Goal: Task Accomplishment & Management: Use online tool/utility

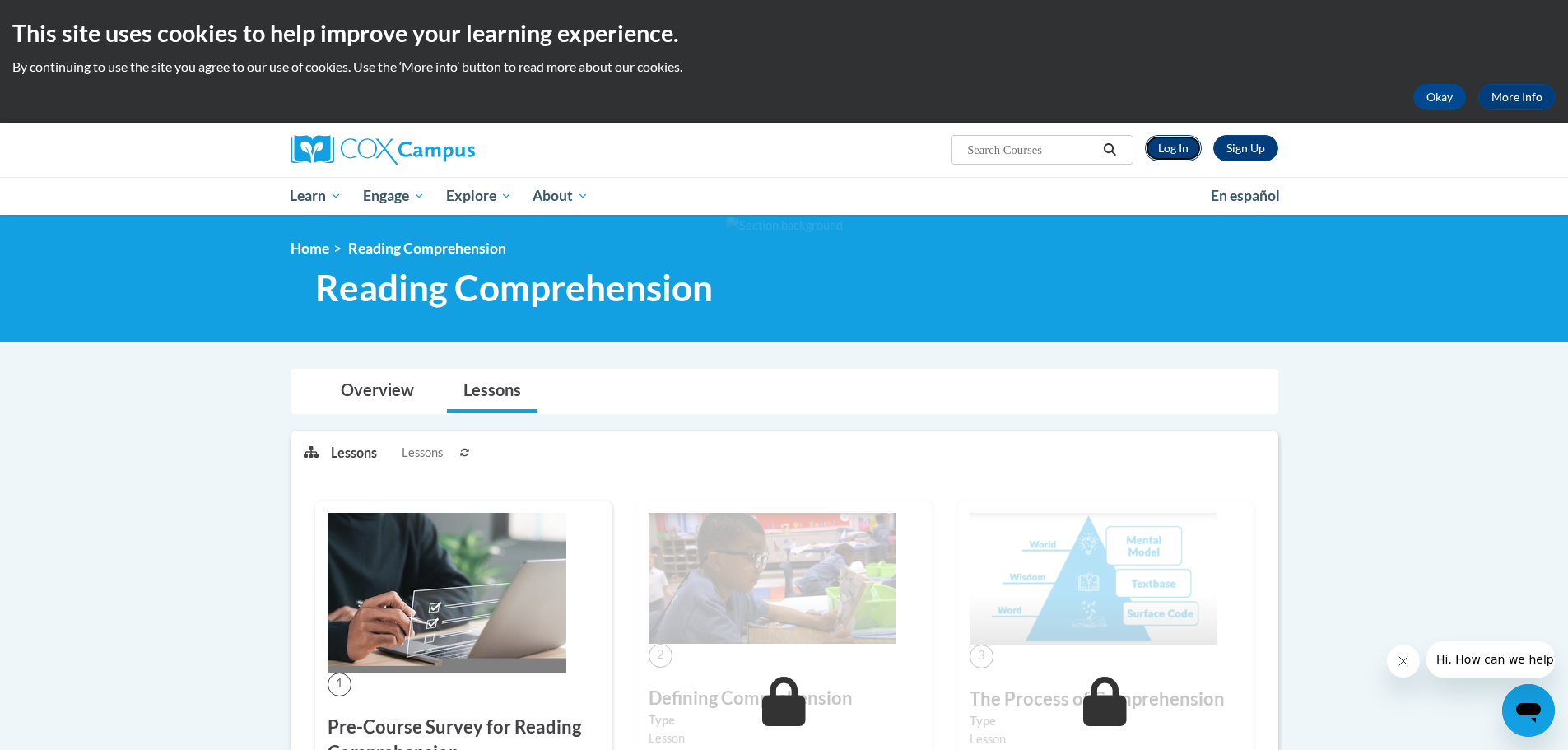
click at [1175, 150] on link "Log In" at bounding box center [1174, 149] width 56 height 26
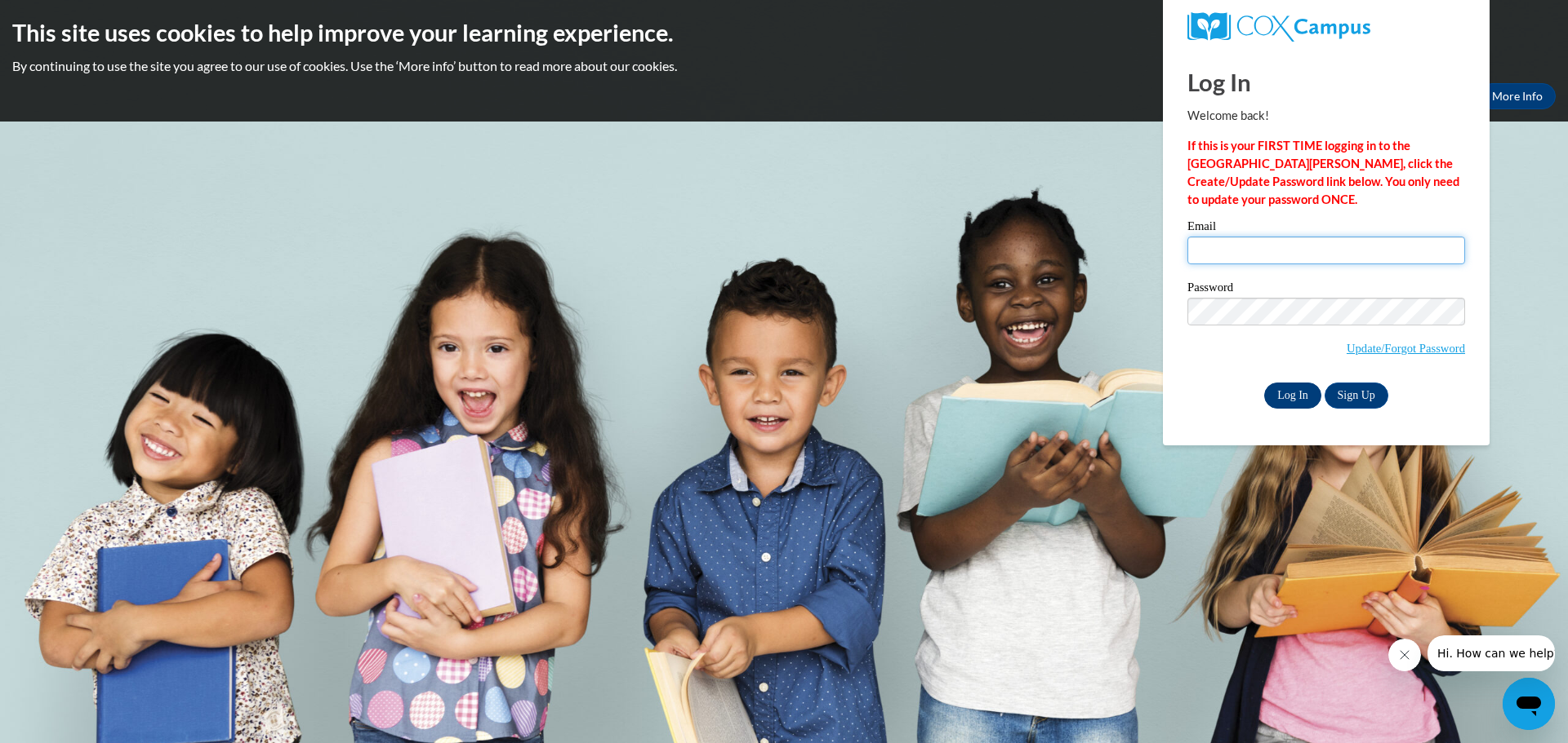
type input "lszewczy@kusd.edu"
click at [1284, 389] on input "Log In" at bounding box center [1292, 396] width 57 height 26
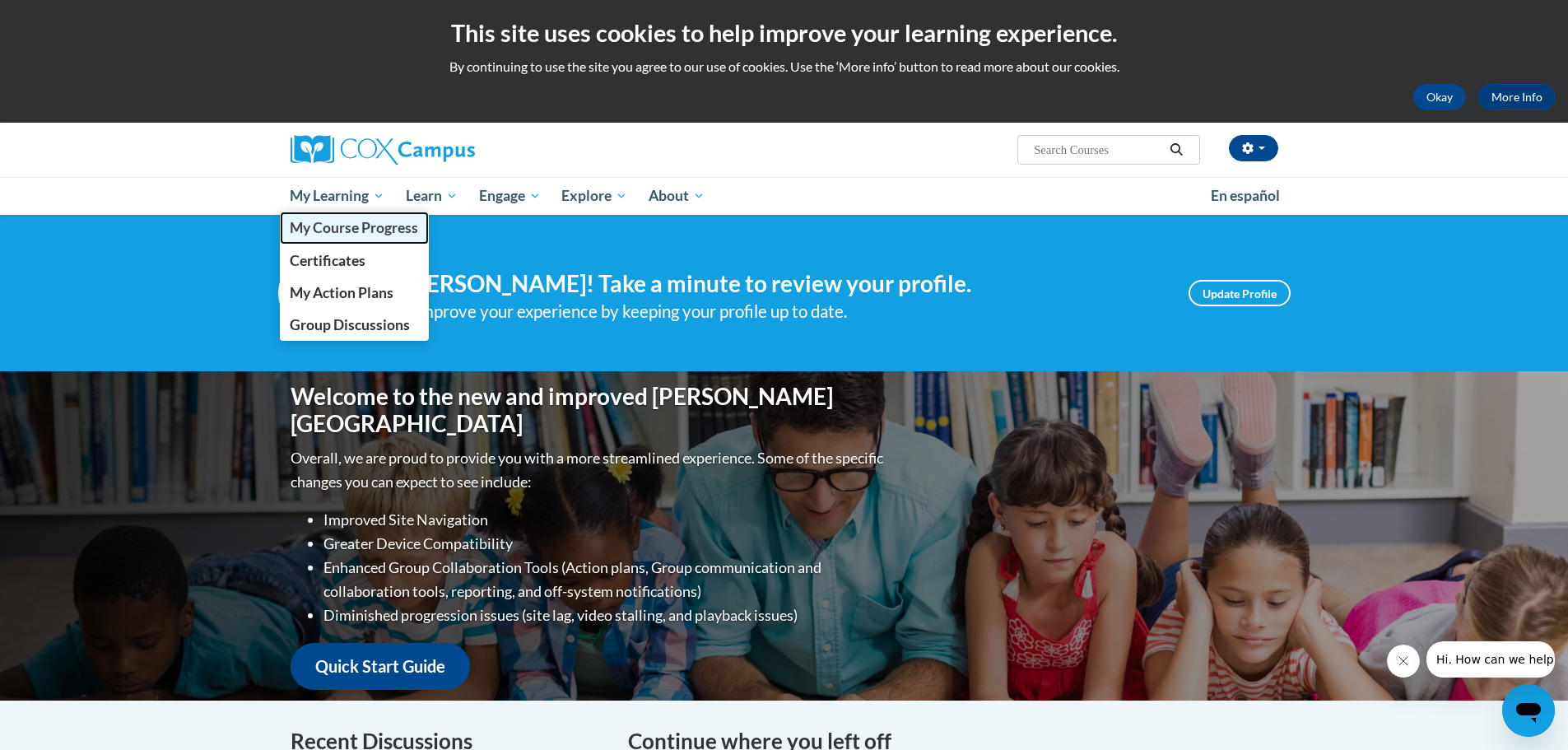
click at [322, 226] on span "My Course Progress" at bounding box center [354, 228] width 129 height 17
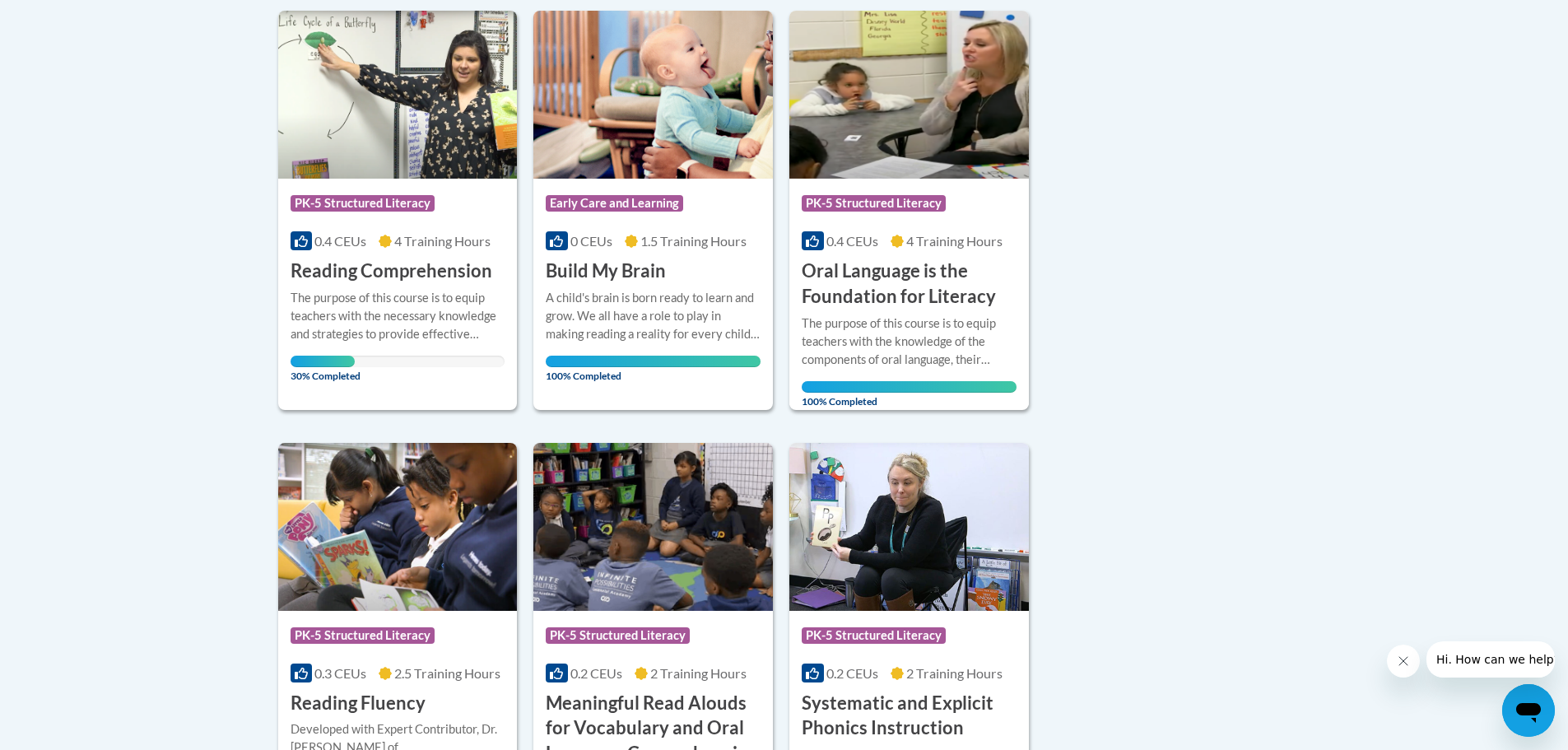
scroll to position [494, 0]
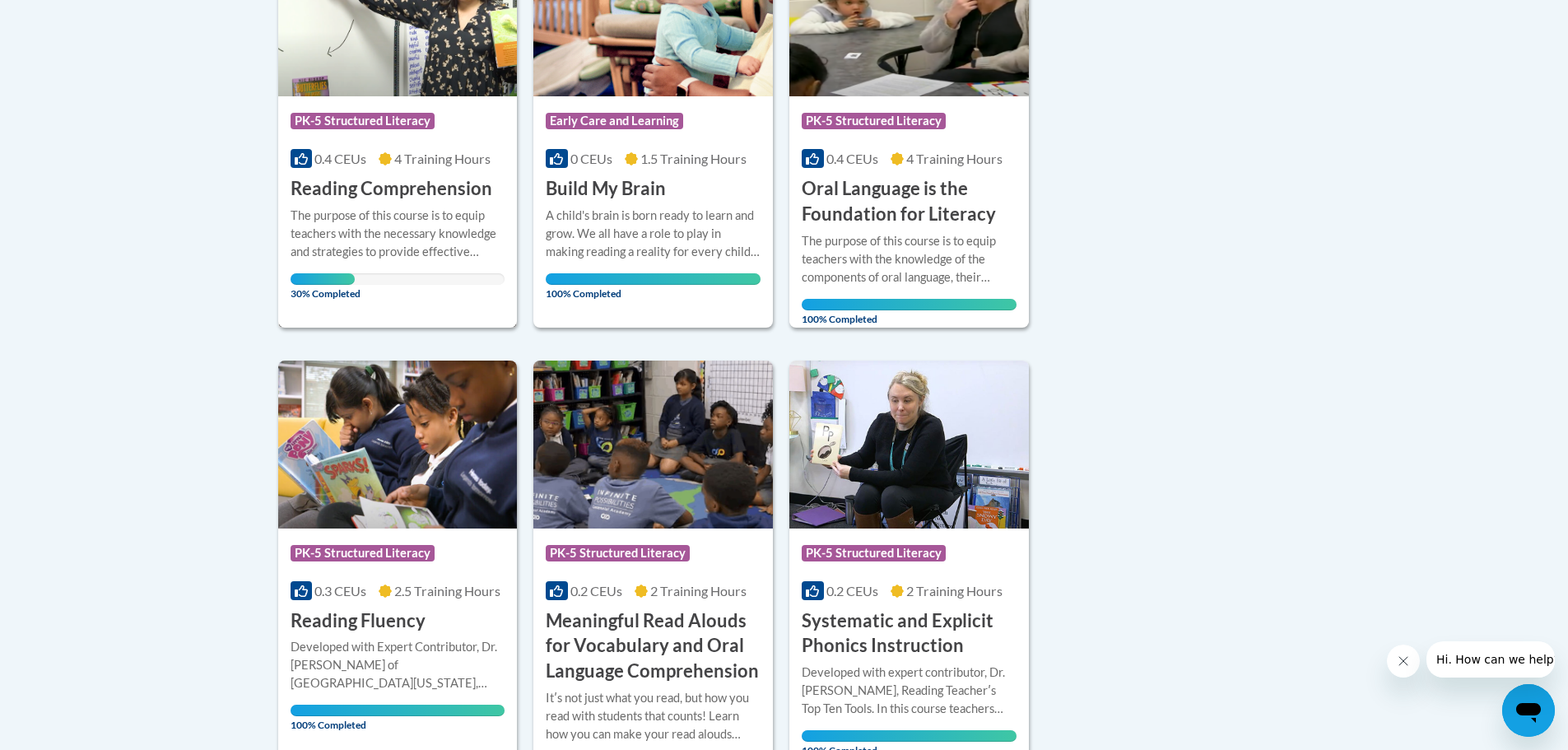
click at [432, 202] on div "More Info Open The purpose of this course is to equip teachers with the necessa…" at bounding box center [398, 249] width 240 height 96
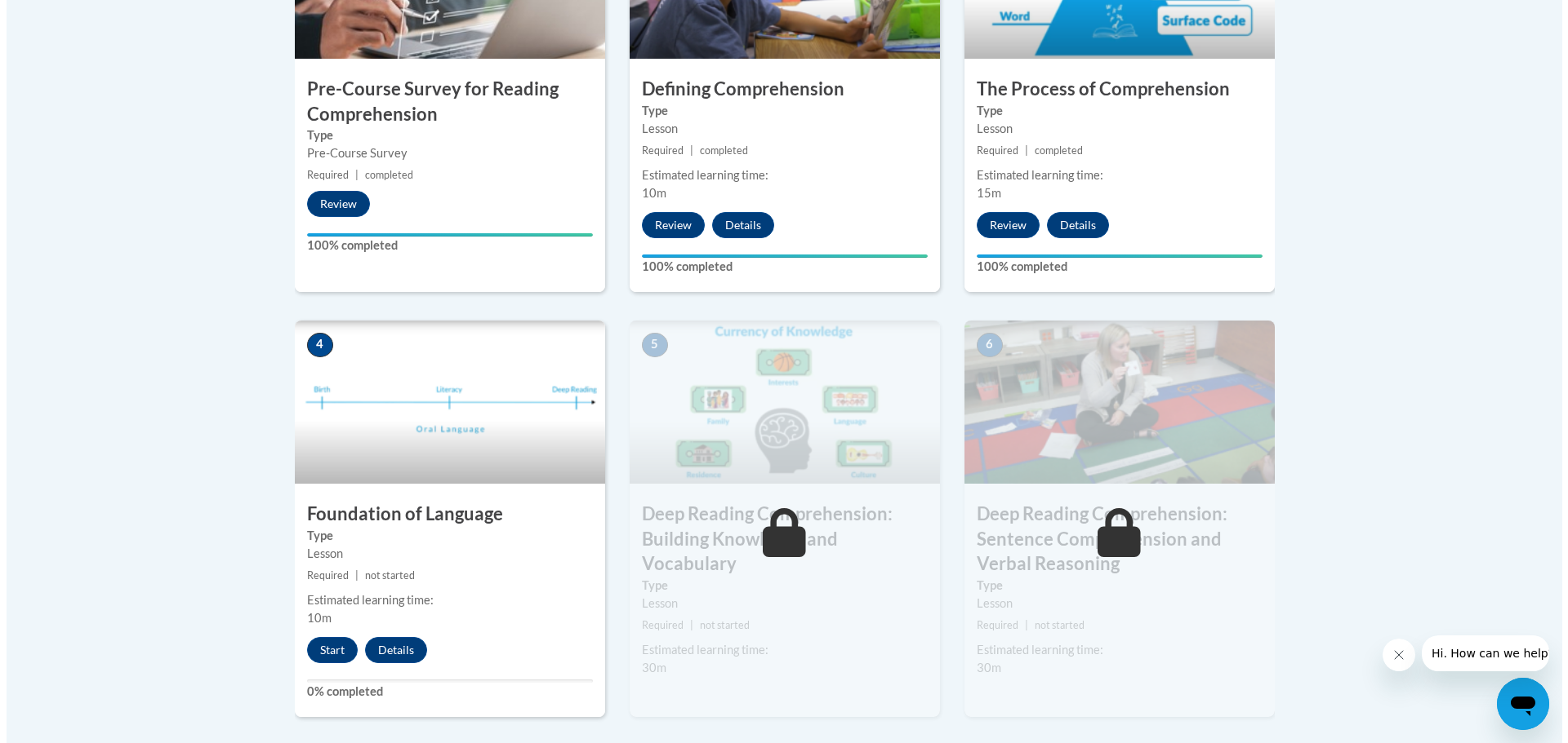
scroll to position [735, 0]
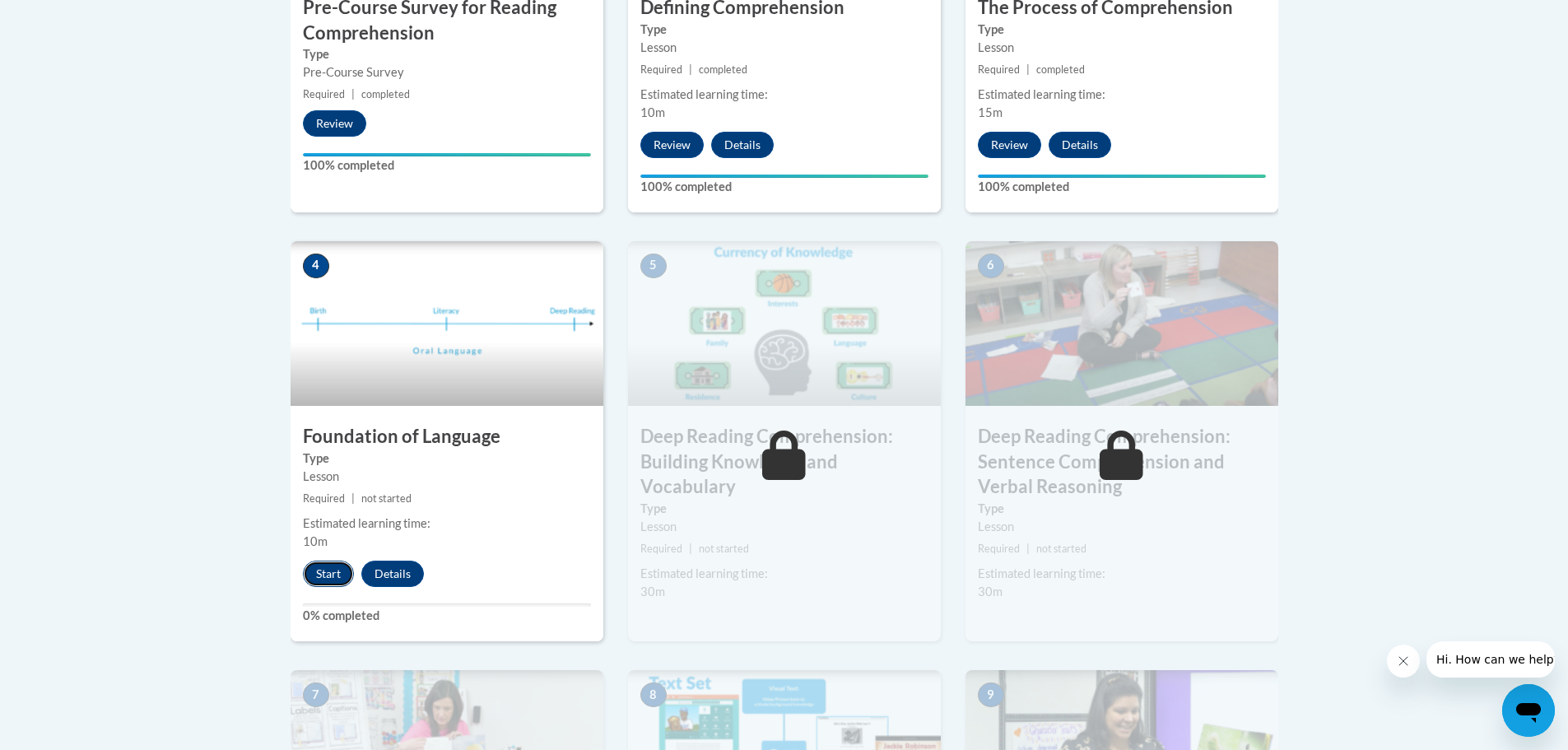
click at [321, 577] on button "Start" at bounding box center [328, 574] width 51 height 26
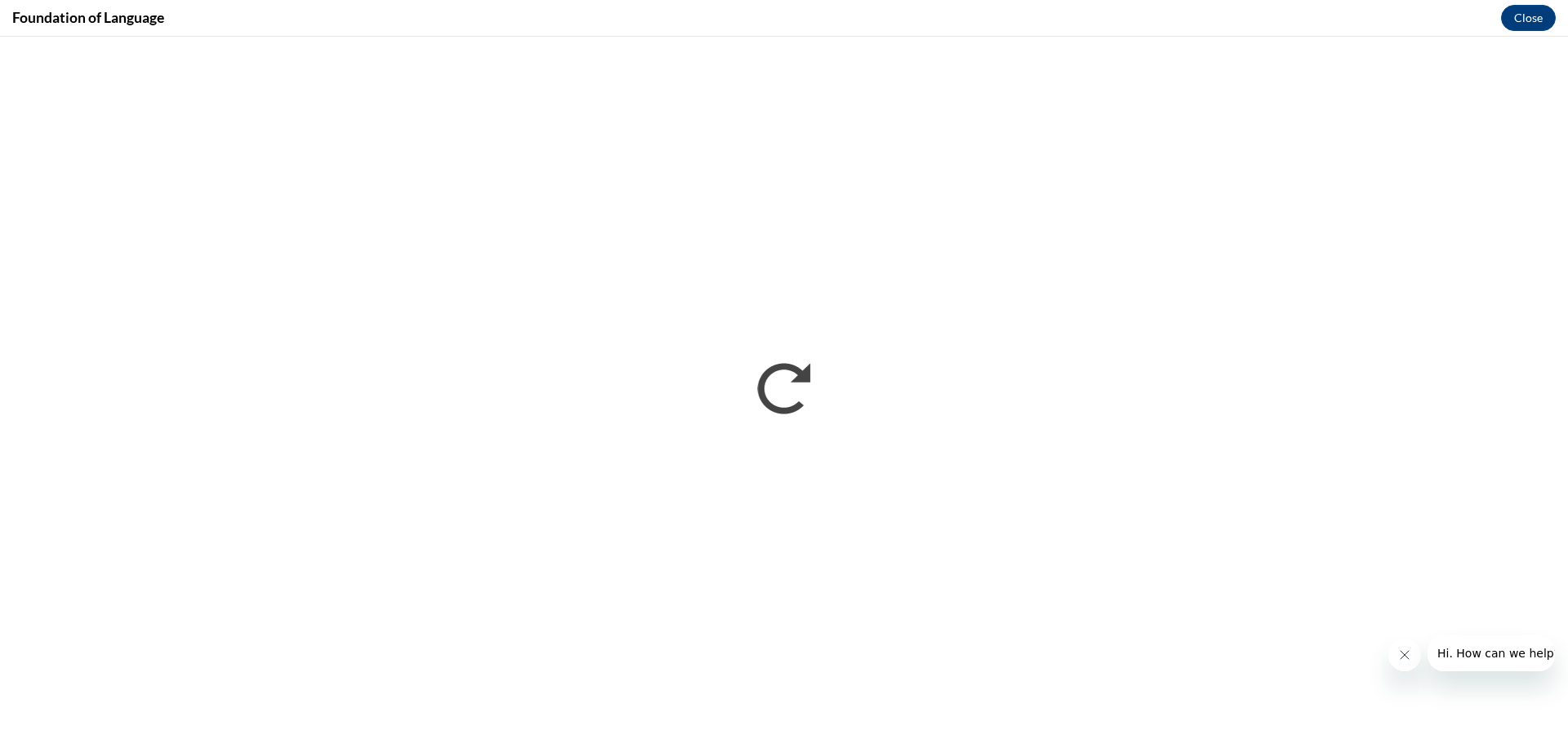
scroll to position [0, 0]
click at [1394, 658] on button "Close message from company" at bounding box center [1403, 654] width 33 height 33
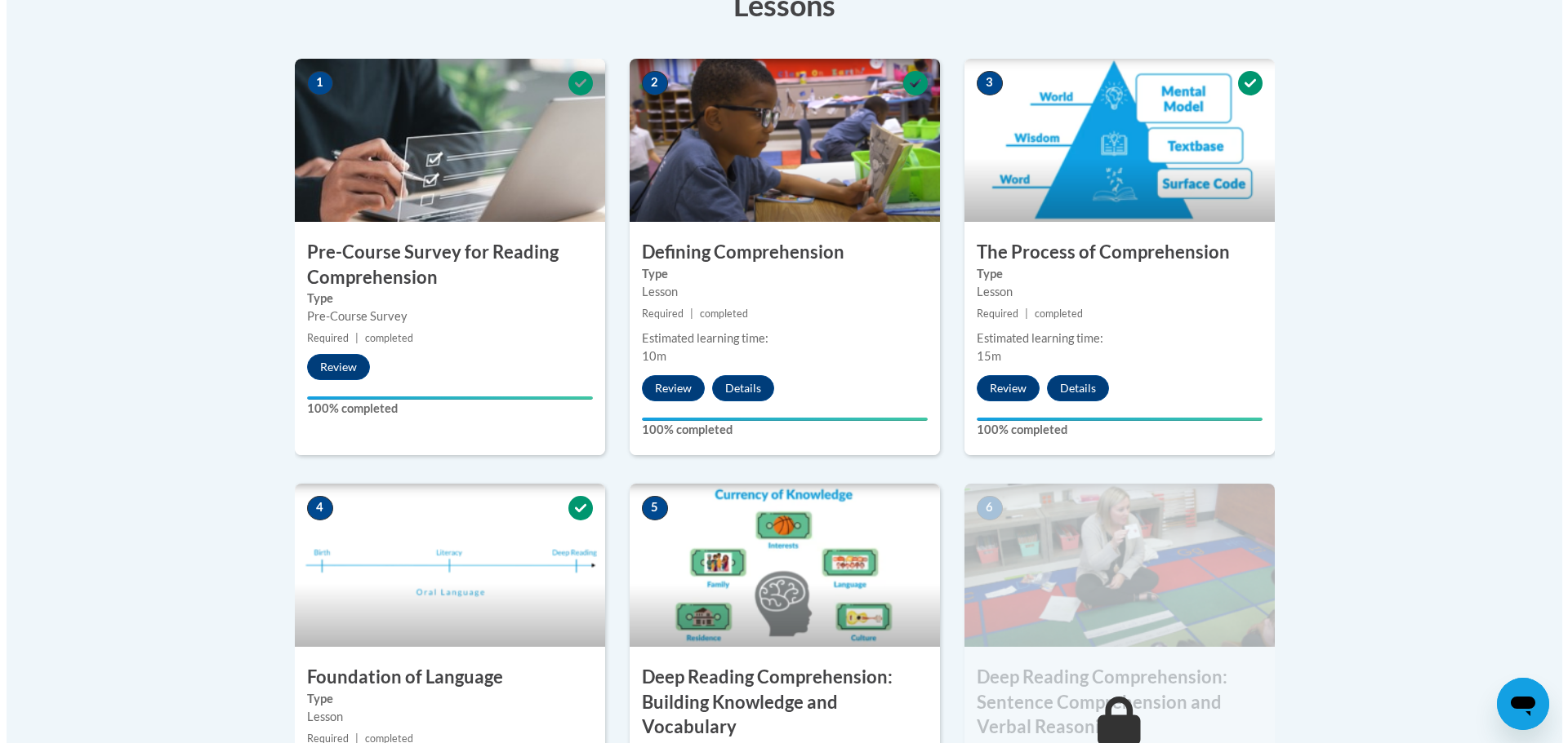
scroll to position [735, 0]
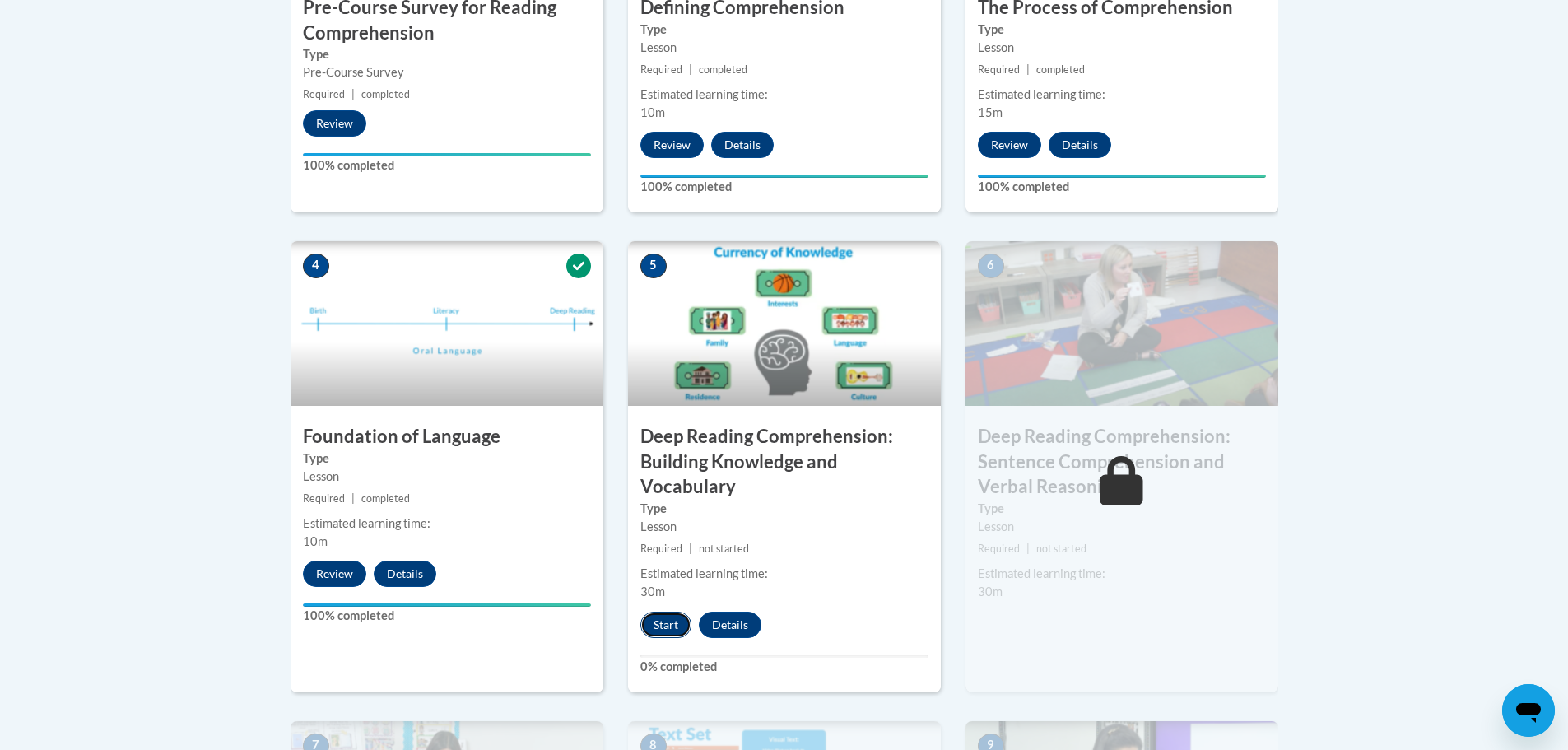
click at [670, 628] on button "Start" at bounding box center [666, 625] width 51 height 26
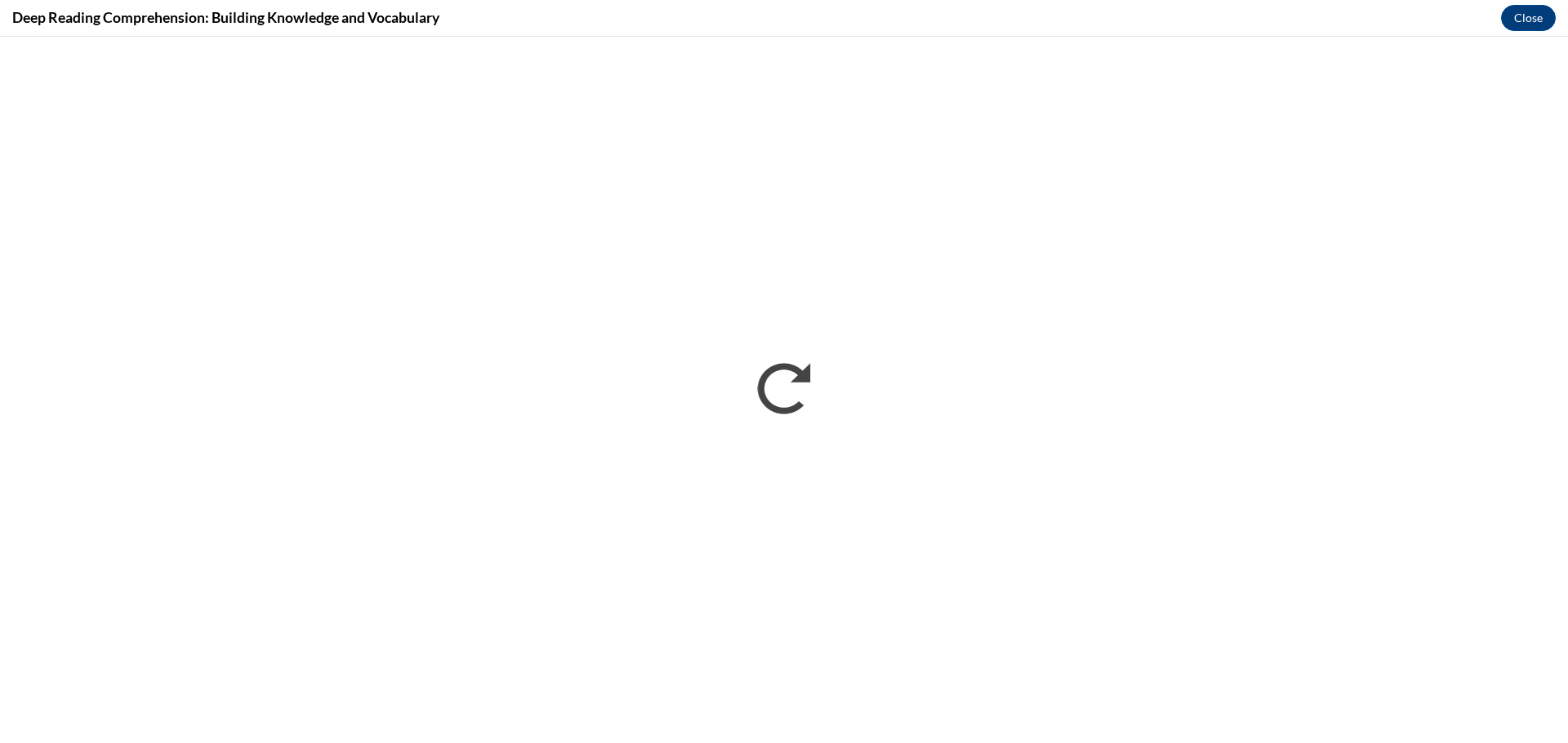
scroll to position [0, 0]
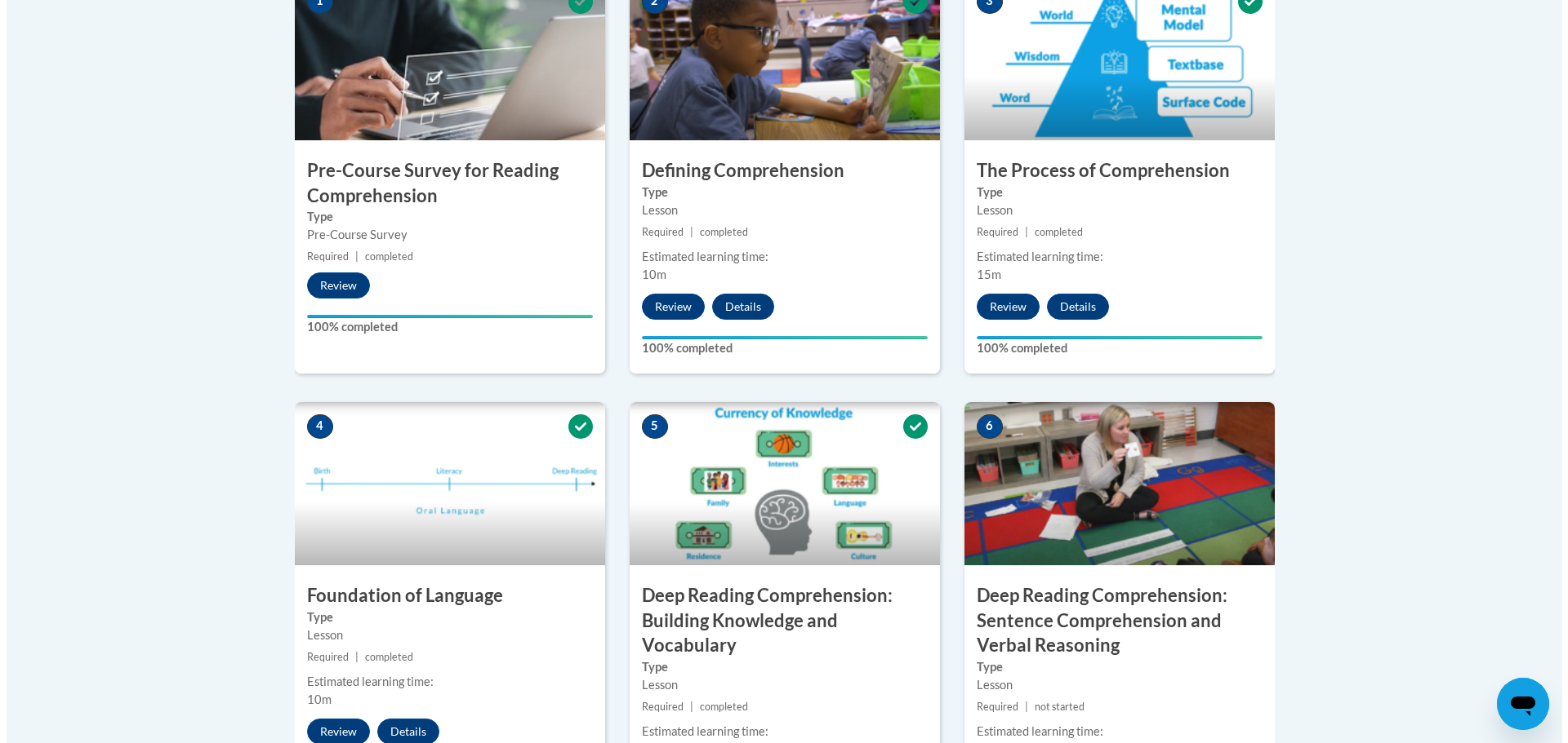
scroll to position [735, 0]
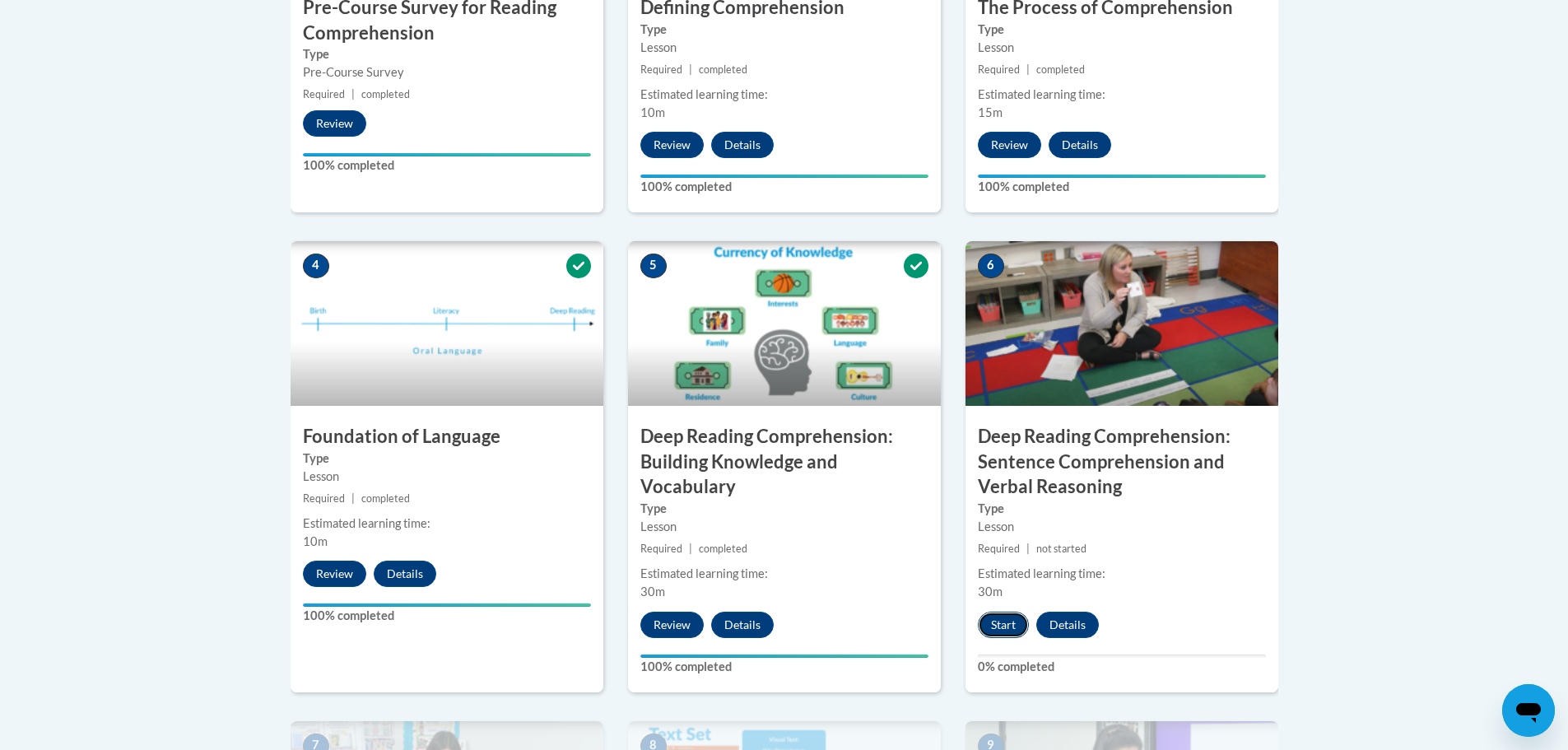
click at [1006, 629] on button "Start" at bounding box center [1004, 625] width 51 height 26
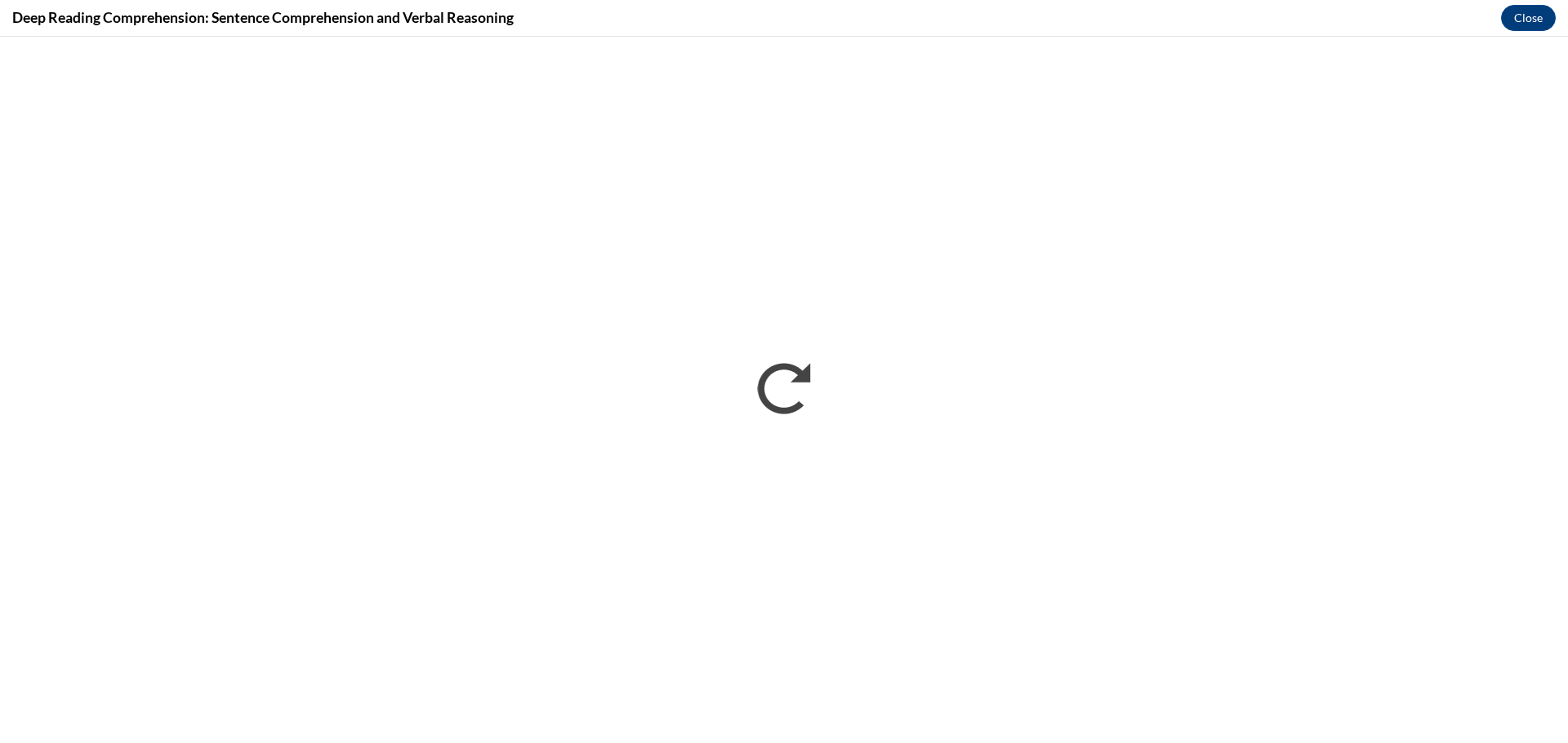
scroll to position [0, 0]
